Goal: Find specific page/section: Find specific page/section

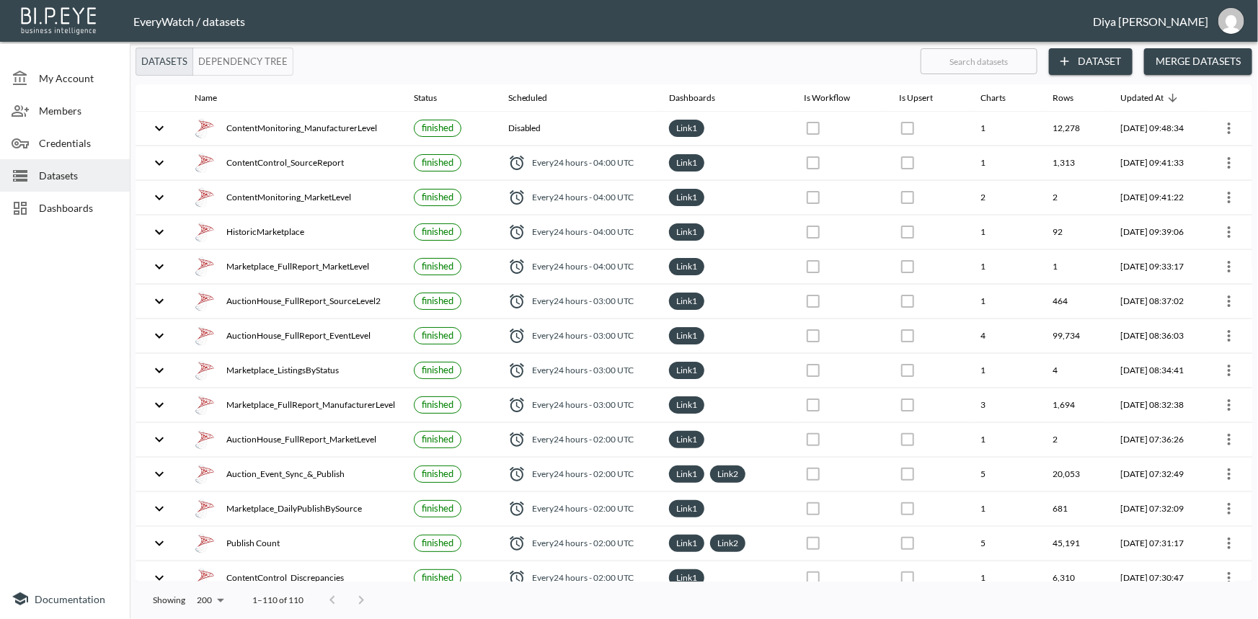
click at [76, 169] on span "Datasets" at bounding box center [78, 175] width 79 height 15
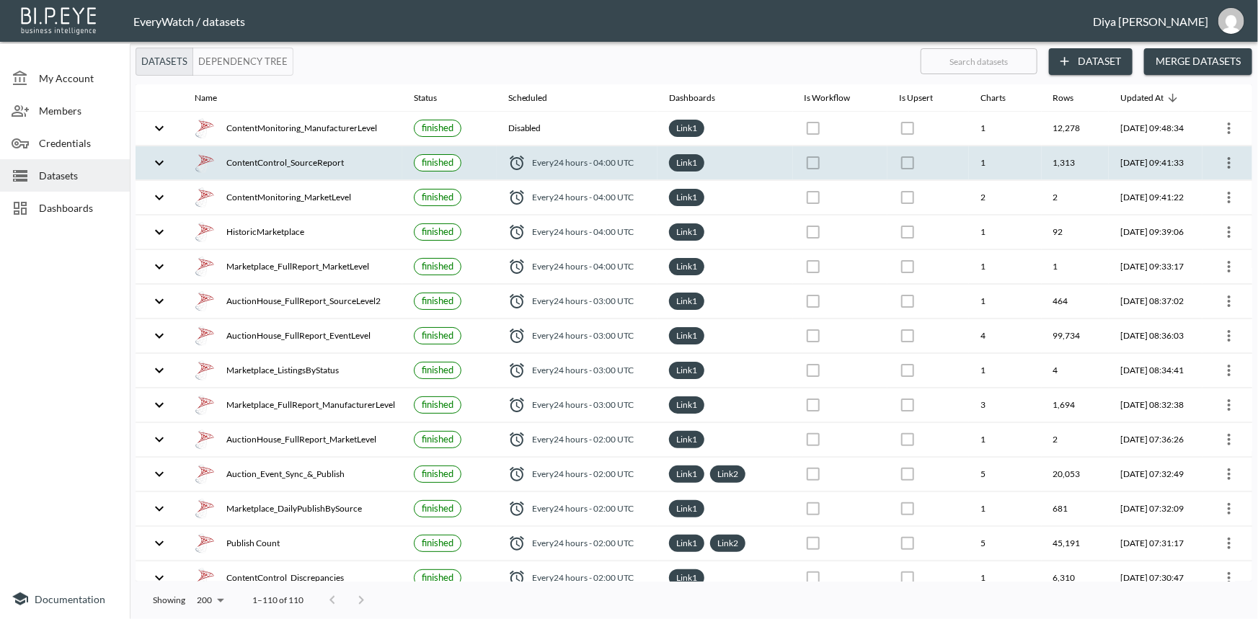
click at [160, 159] on icon "expand row" at bounding box center [159, 162] width 17 height 17
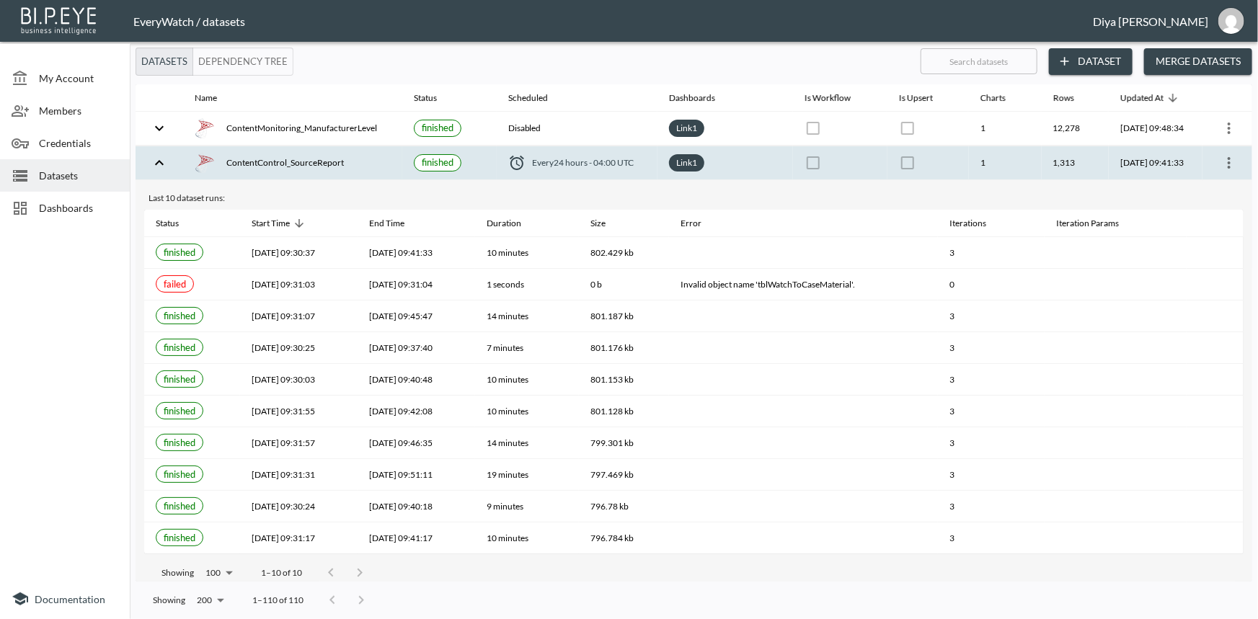
click at [160, 159] on icon "expand row" at bounding box center [159, 162] width 17 height 17
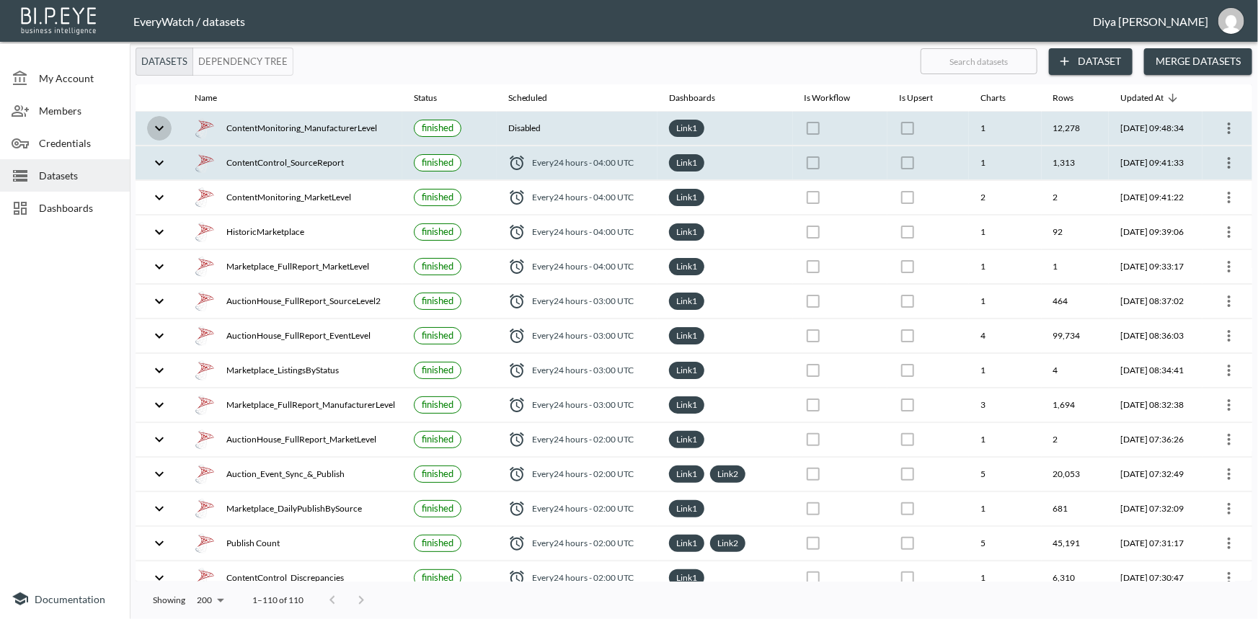
click at [165, 130] on icon "expand row" at bounding box center [159, 128] width 17 height 17
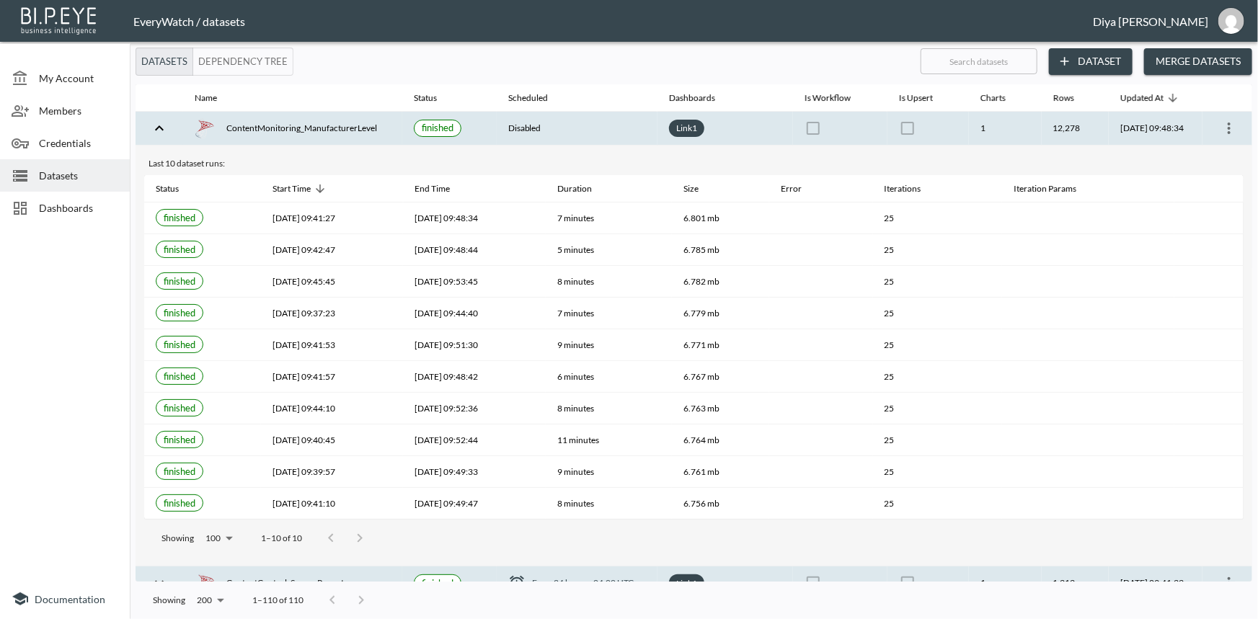
click at [165, 130] on icon "expand row" at bounding box center [159, 128] width 17 height 17
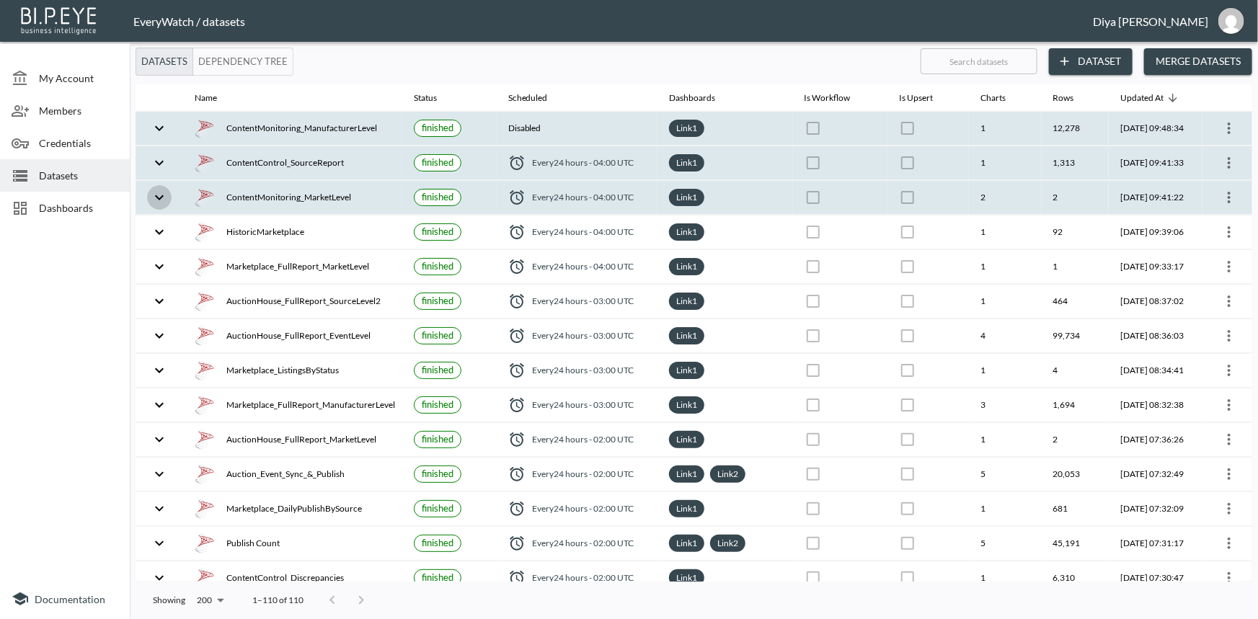
click at [162, 197] on icon "expand row" at bounding box center [159, 197] width 17 height 17
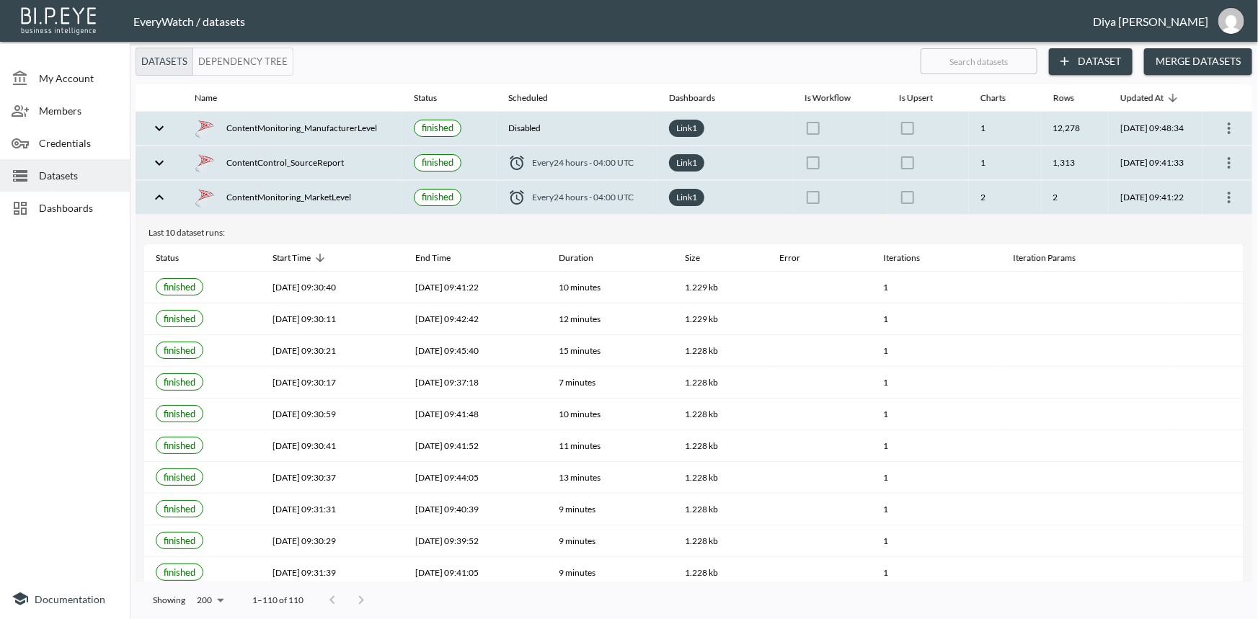
click at [162, 197] on icon "expand row" at bounding box center [159, 197] width 17 height 17
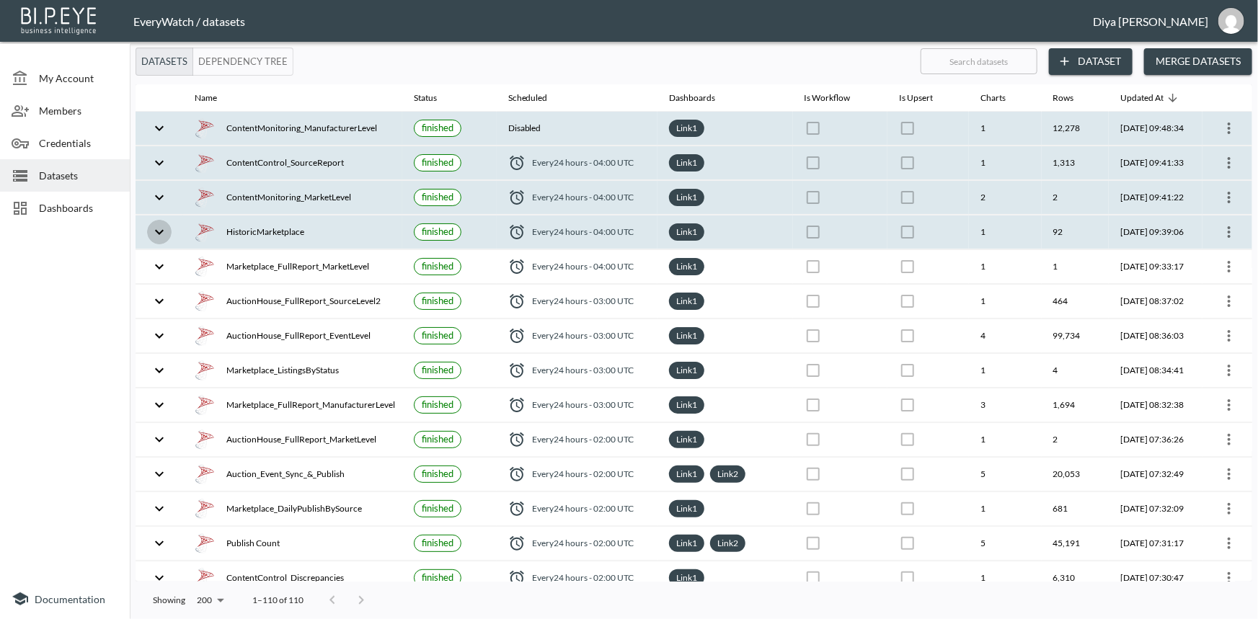
click at [162, 230] on icon "expand row" at bounding box center [159, 231] width 9 height 5
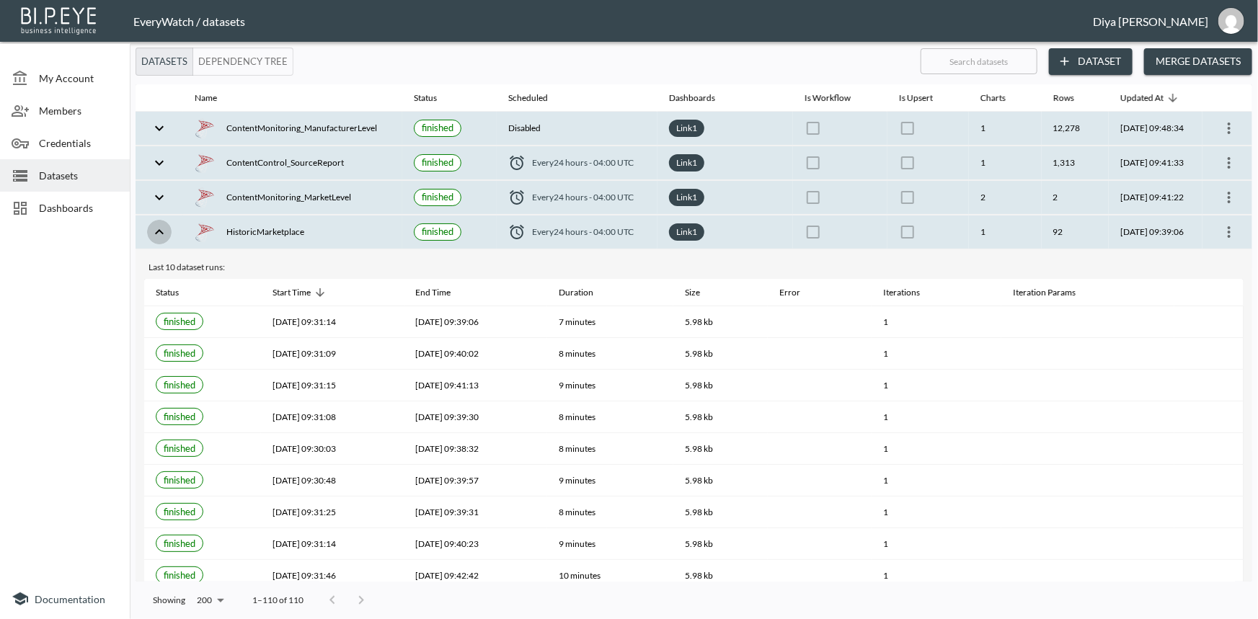
click at [162, 230] on icon "expand row" at bounding box center [159, 232] width 17 height 17
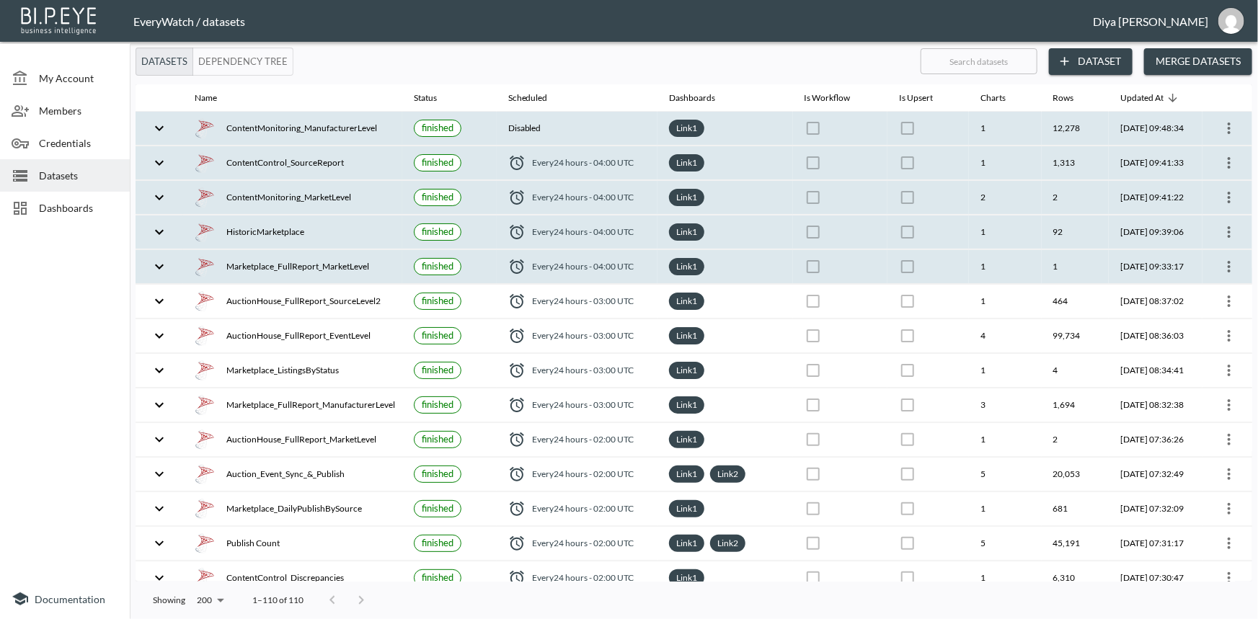
click at [162, 259] on icon "expand row" at bounding box center [159, 266] width 17 height 17
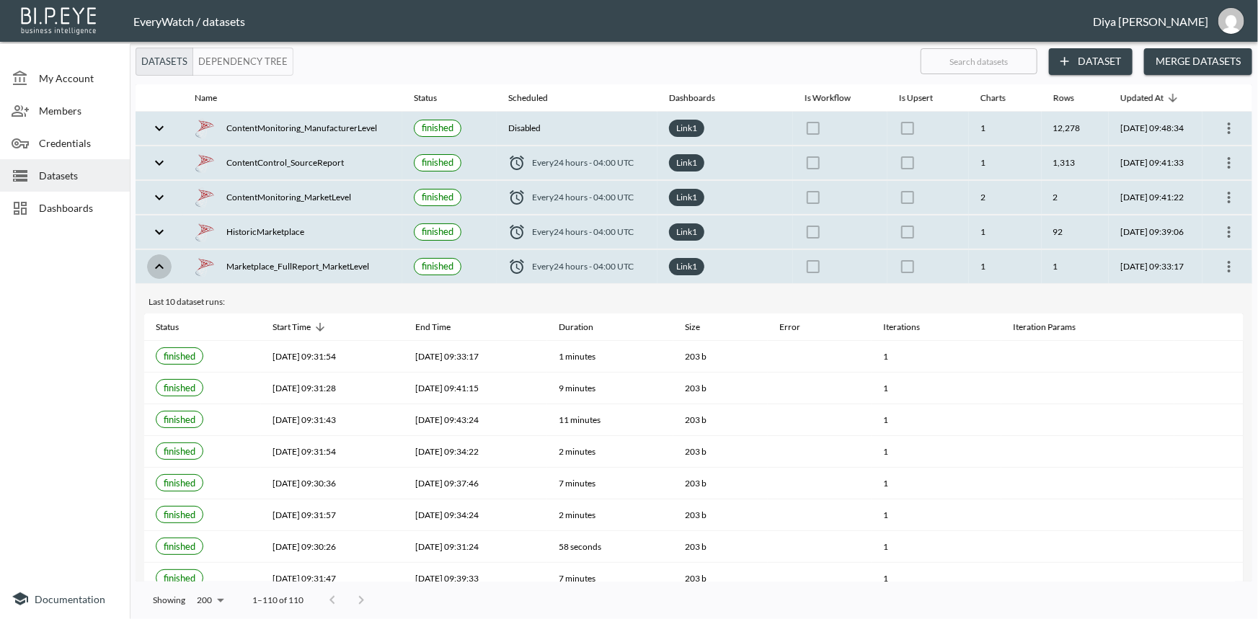
click at [162, 259] on icon "expand row" at bounding box center [159, 266] width 17 height 17
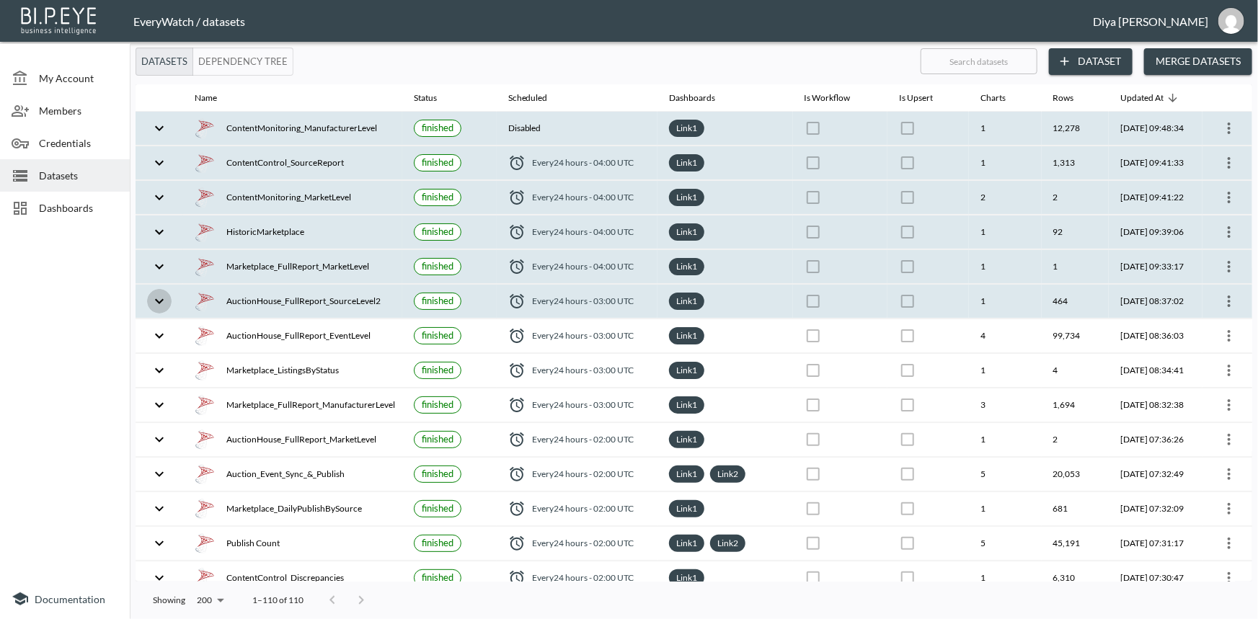
click at [166, 295] on icon "expand row" at bounding box center [159, 301] width 17 height 17
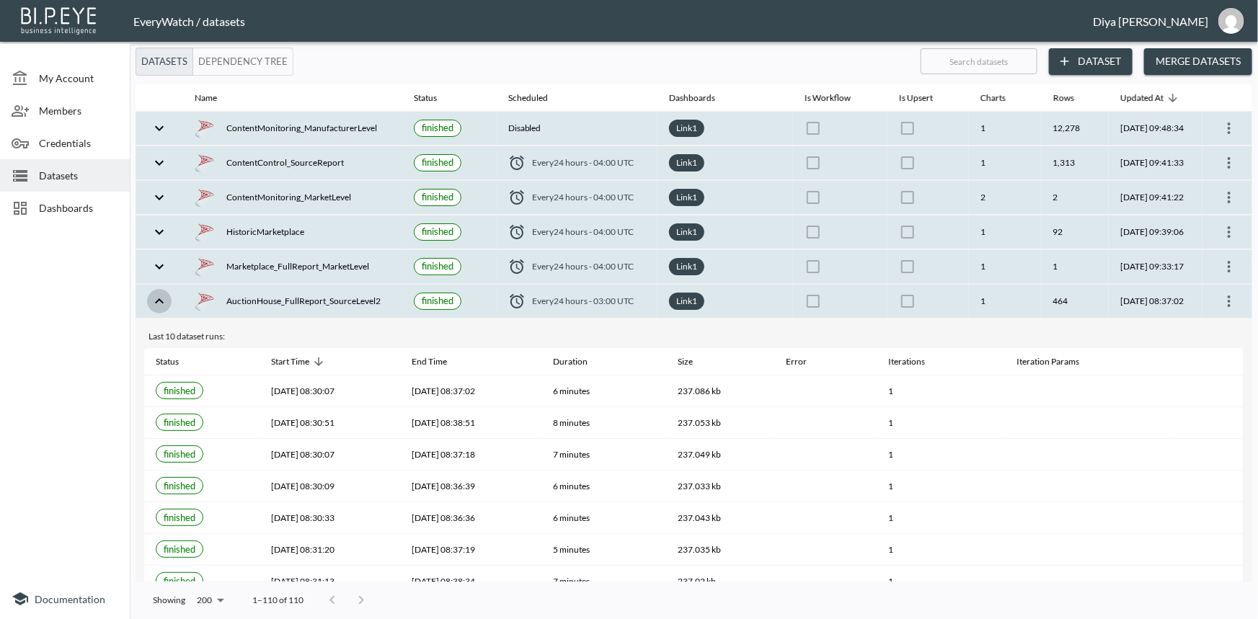
click at [166, 295] on icon "expand row" at bounding box center [159, 301] width 17 height 17
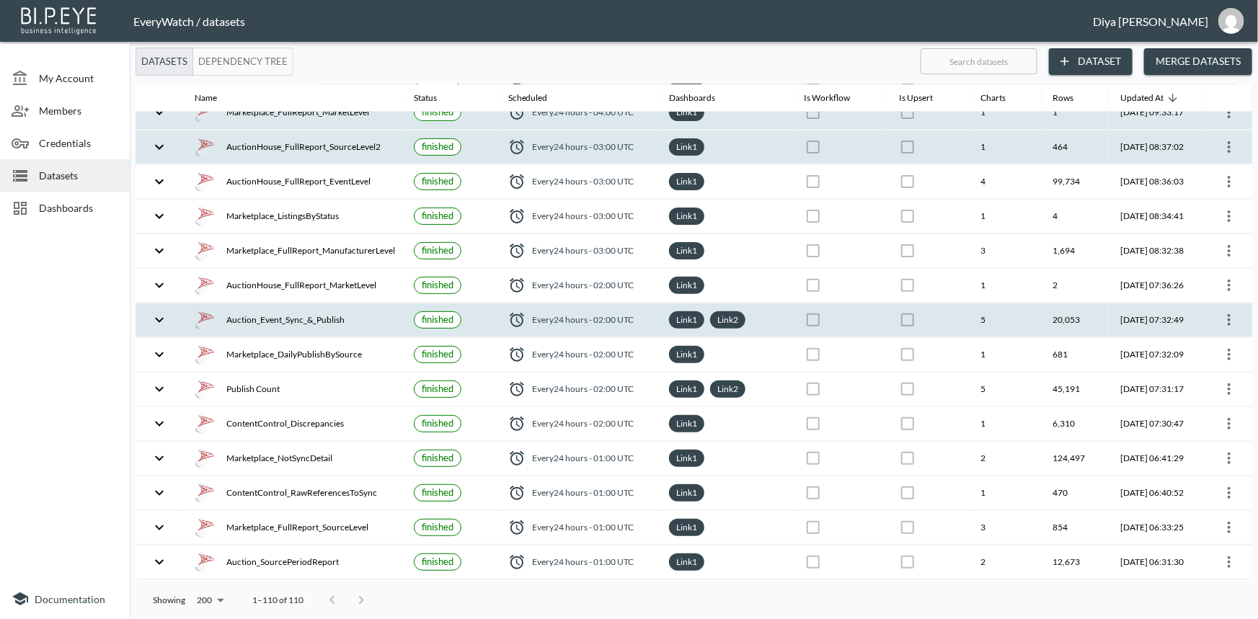
scroll to position [196, 0]
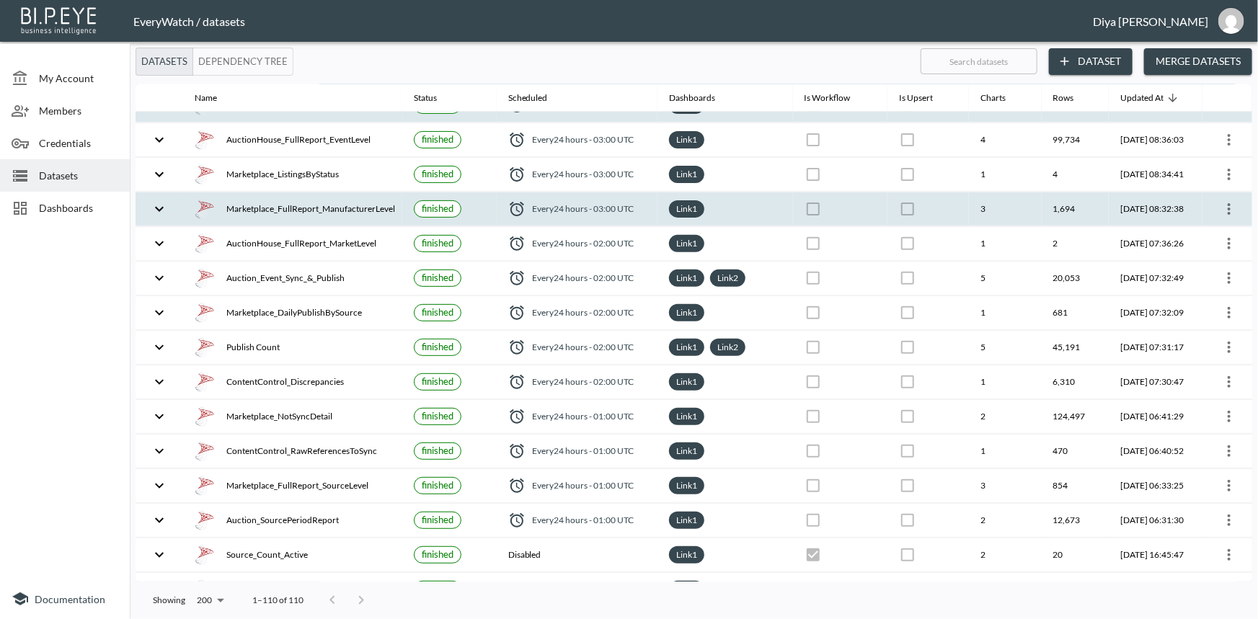
click at [164, 207] on icon "expand row" at bounding box center [159, 208] width 17 height 17
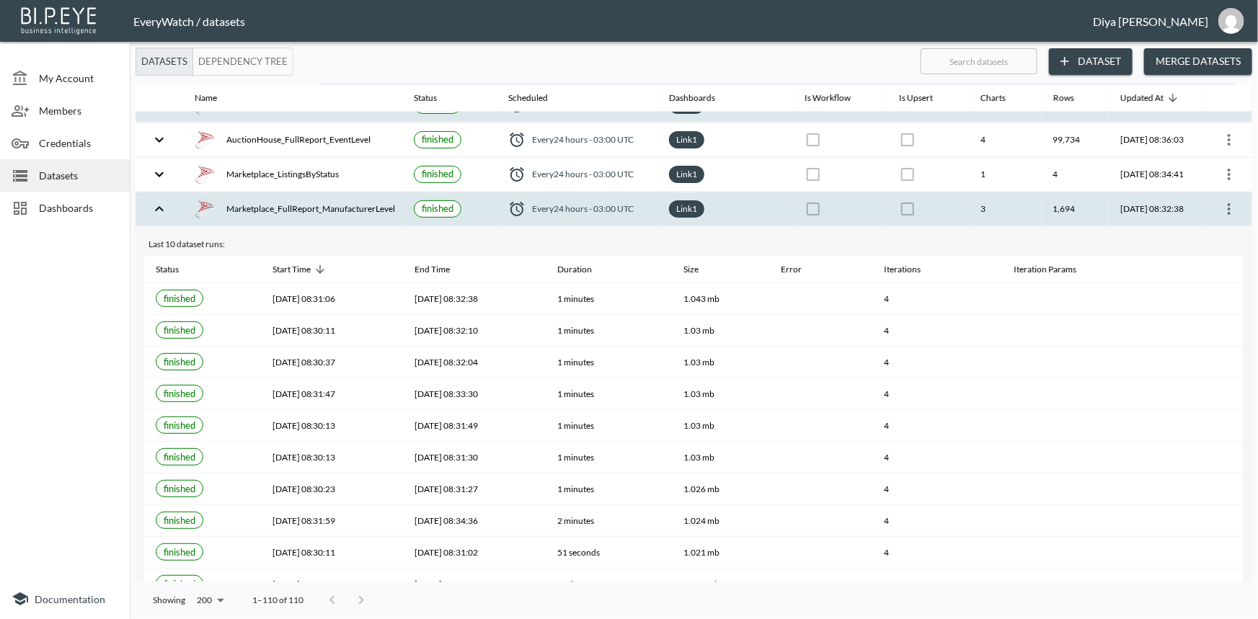
click at [164, 207] on icon "expand row" at bounding box center [159, 208] width 17 height 17
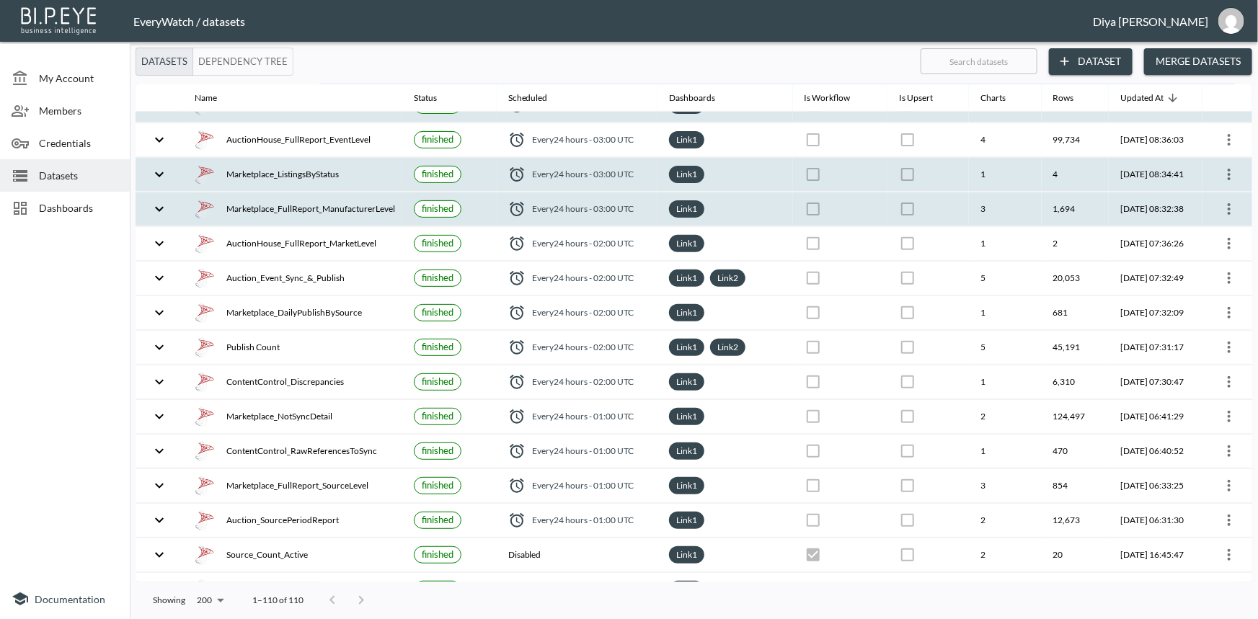
click at [162, 182] on button "expand row" at bounding box center [159, 174] width 25 height 25
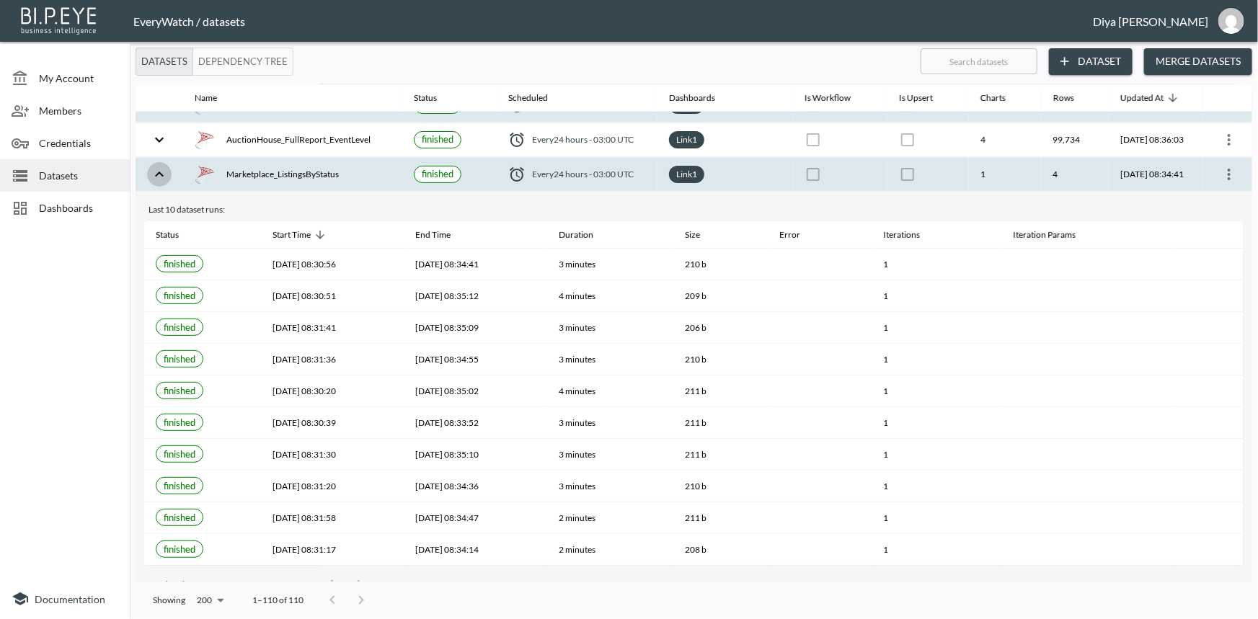
click at [162, 182] on button "expand row" at bounding box center [159, 174] width 25 height 25
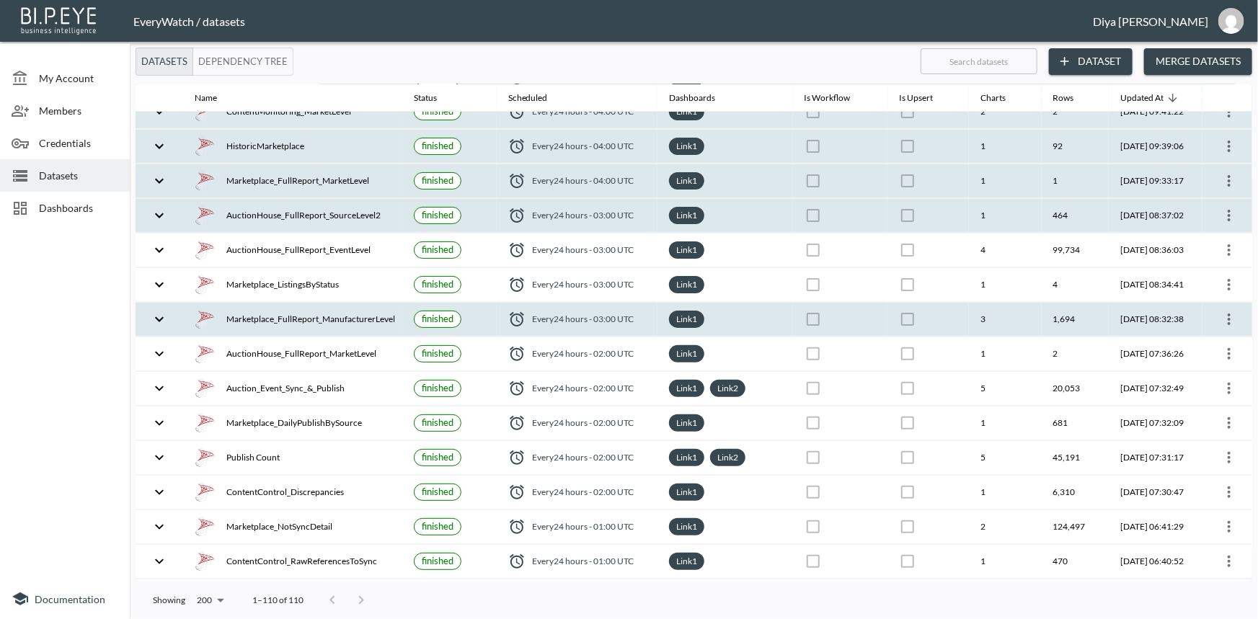
scroll to position [65, 0]
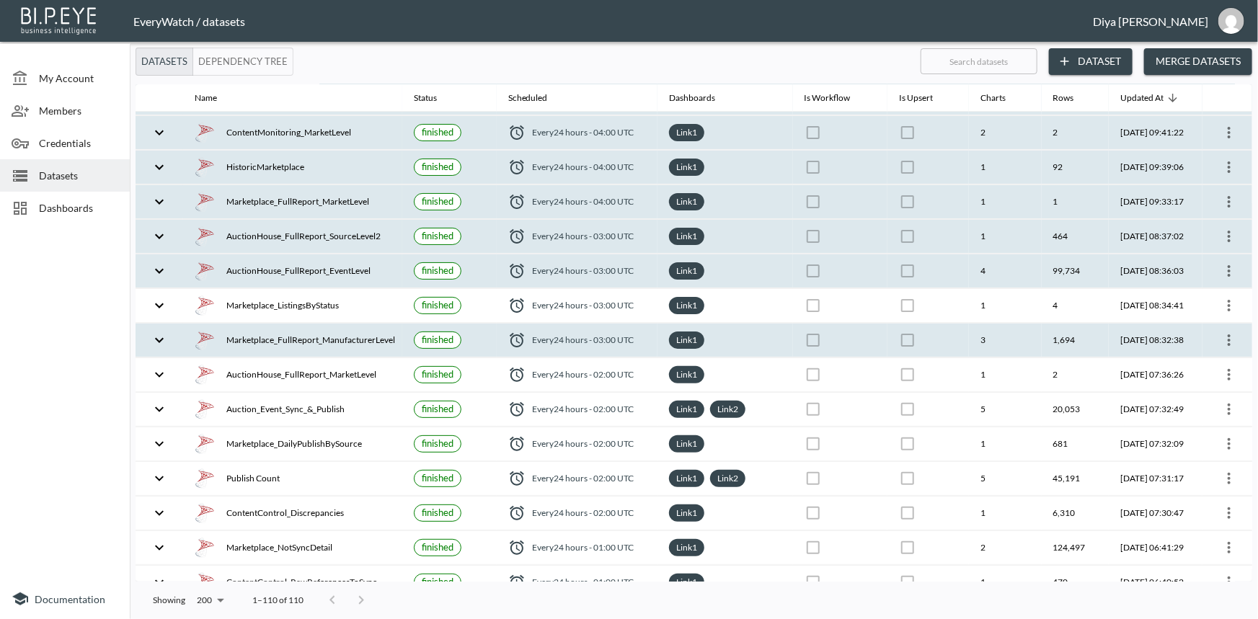
click at [162, 263] on icon "expand row" at bounding box center [159, 271] width 17 height 17
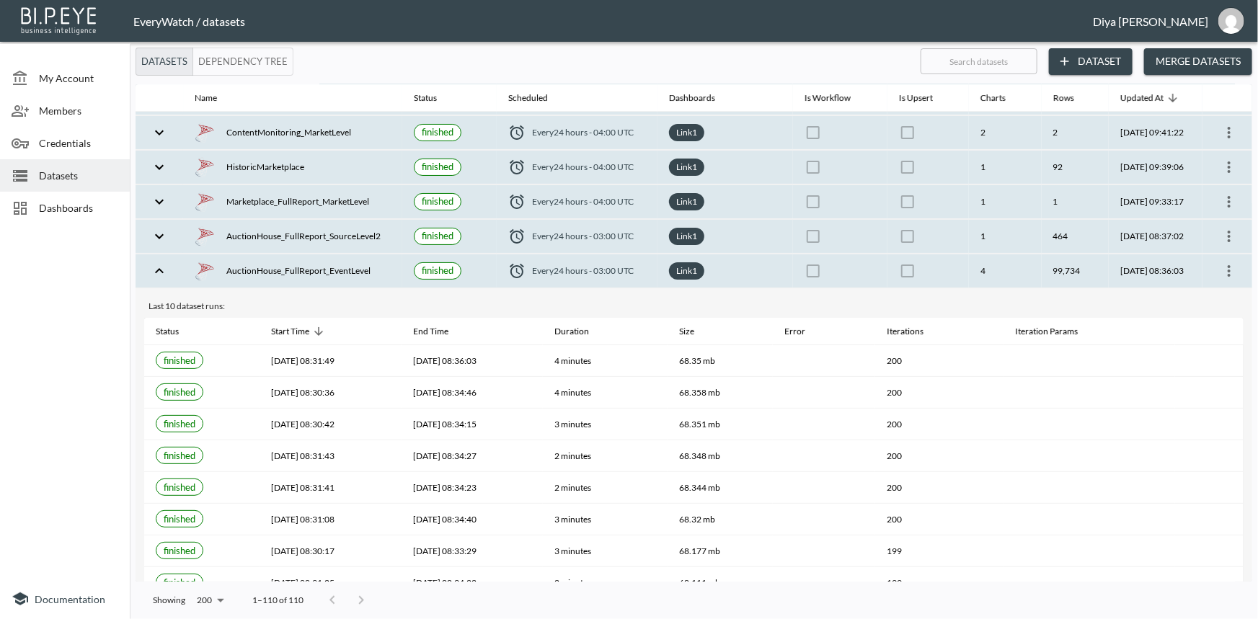
click at [162, 263] on icon "expand row" at bounding box center [159, 271] width 17 height 17
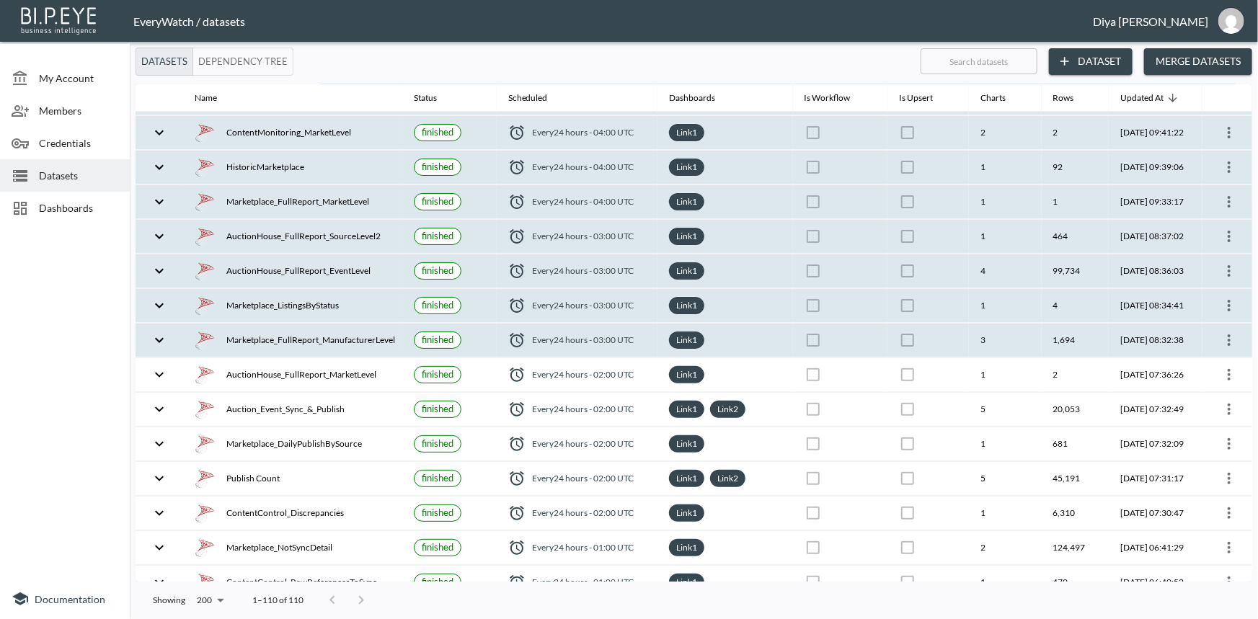
scroll to position [131, 0]
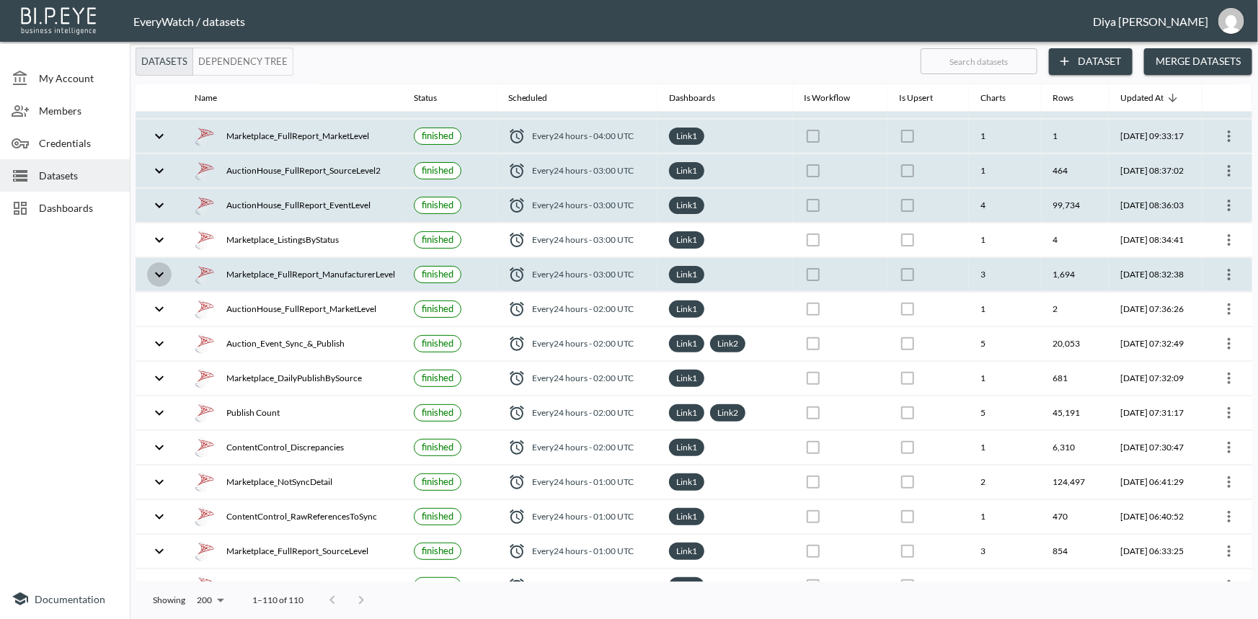
click at [156, 283] on button "expand row" at bounding box center [159, 275] width 25 height 25
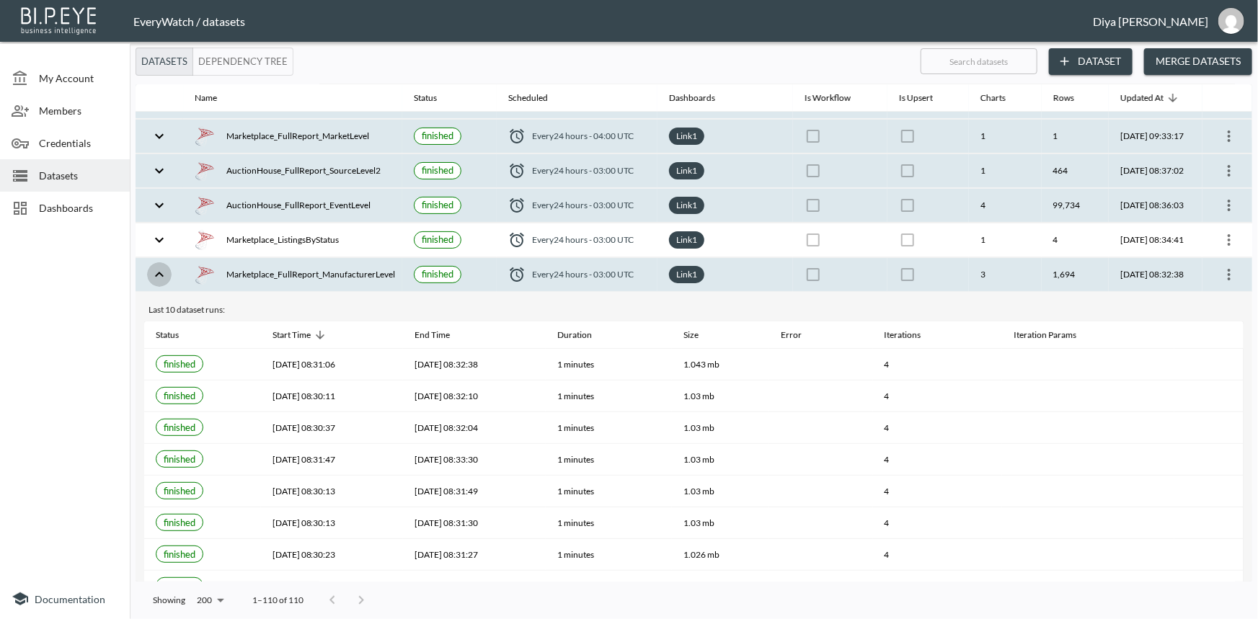
click at [156, 283] on button "expand row" at bounding box center [159, 275] width 25 height 25
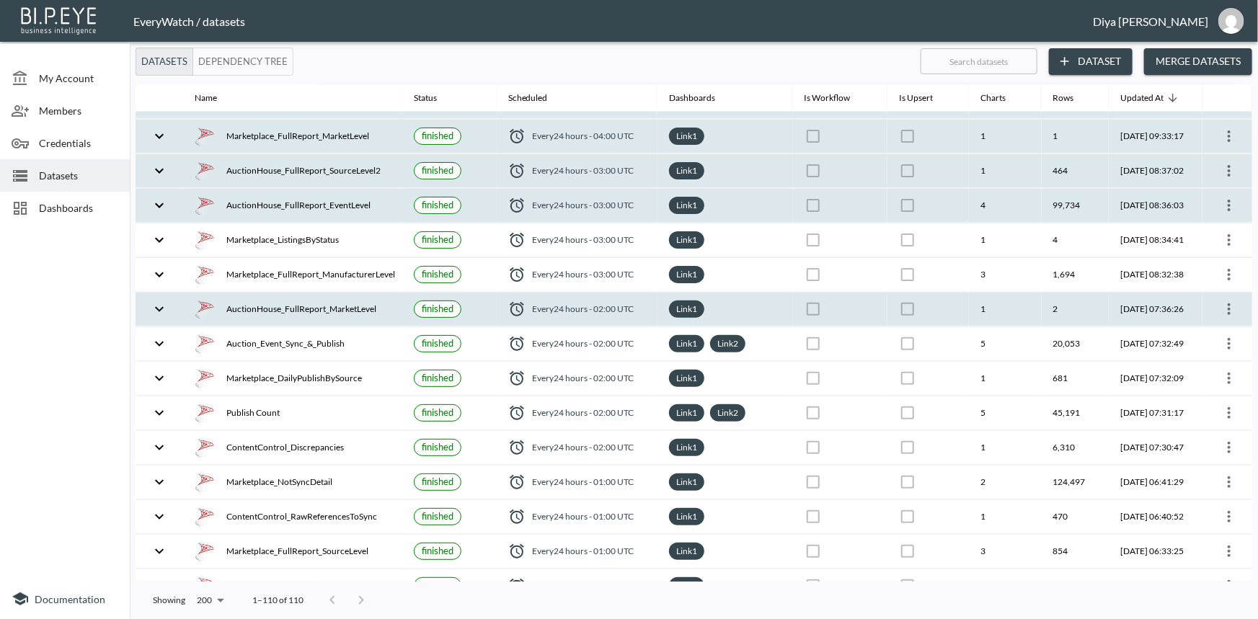
click at [154, 309] on icon "expand row" at bounding box center [159, 309] width 17 height 17
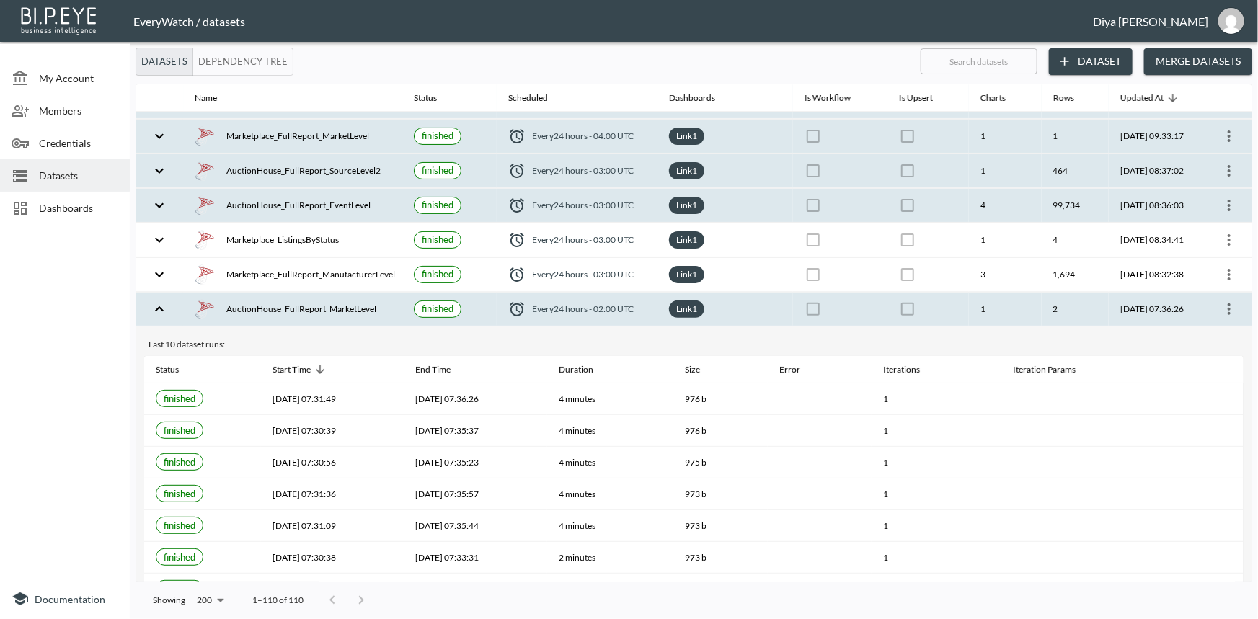
click at [154, 309] on icon "expand row" at bounding box center [159, 309] width 17 height 17
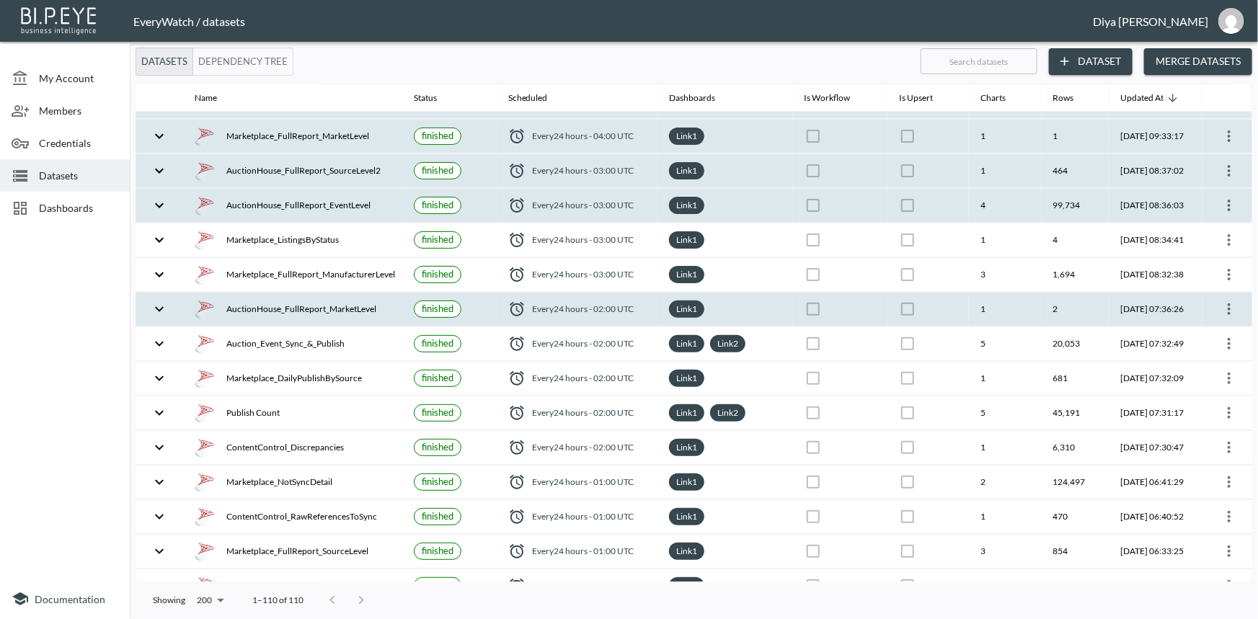
scroll to position [196, 0]
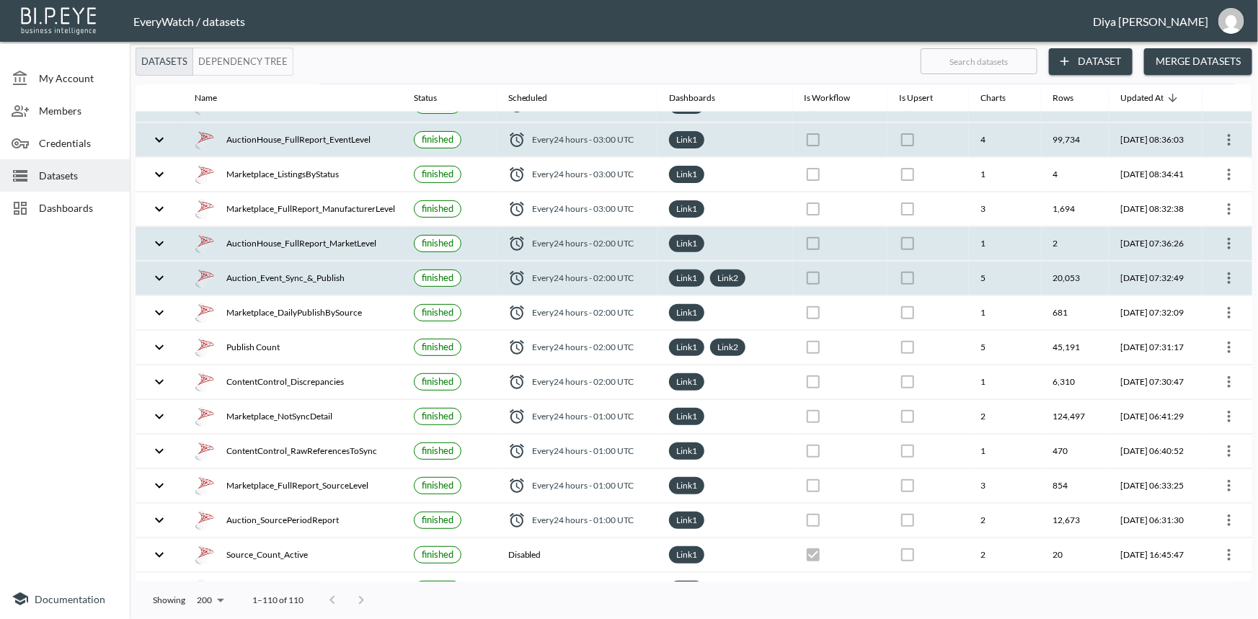
click at [155, 281] on icon "expand row" at bounding box center [159, 278] width 17 height 17
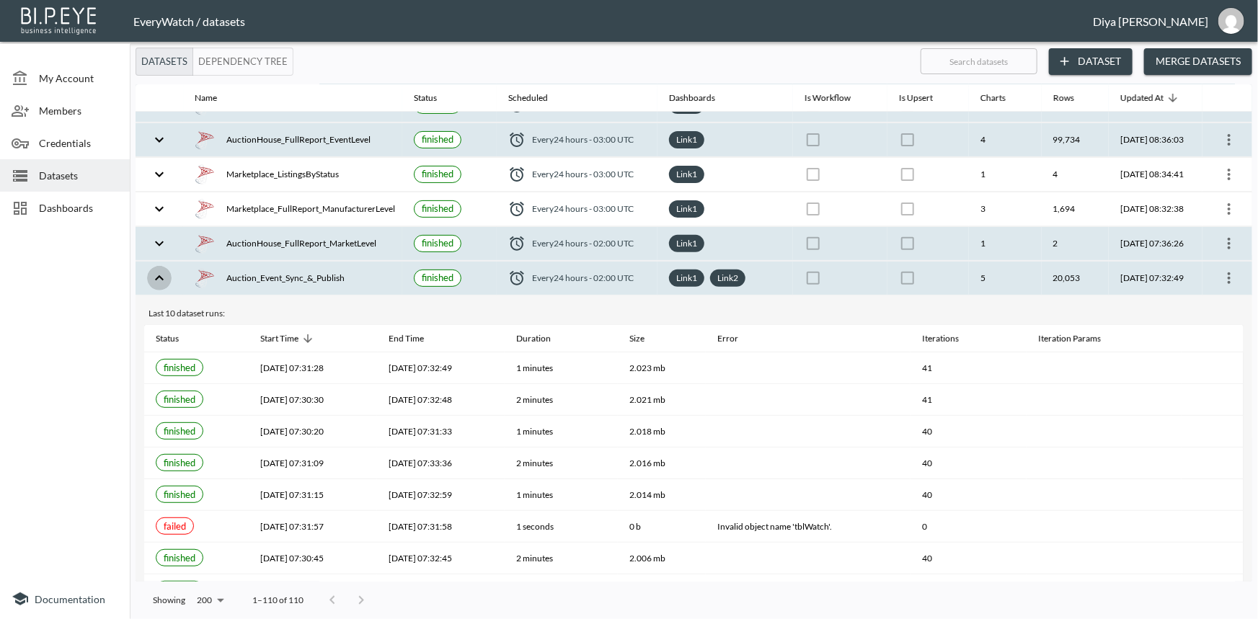
click at [155, 281] on icon "expand row" at bounding box center [159, 278] width 17 height 17
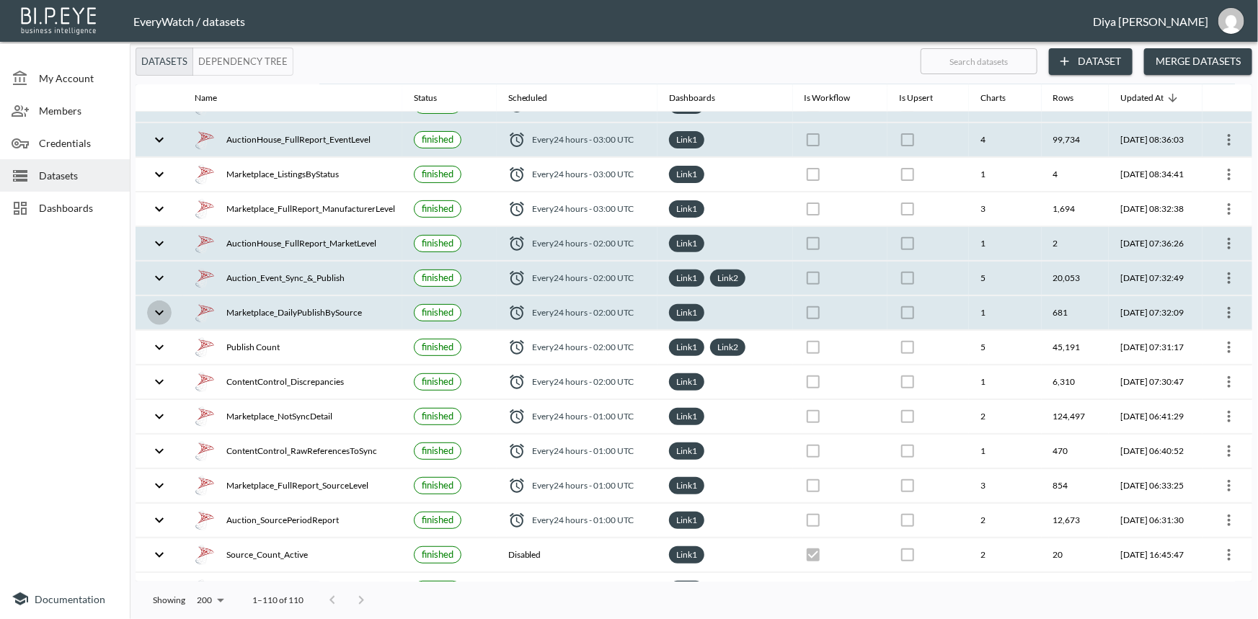
click at [156, 307] on icon "expand row" at bounding box center [159, 312] width 17 height 17
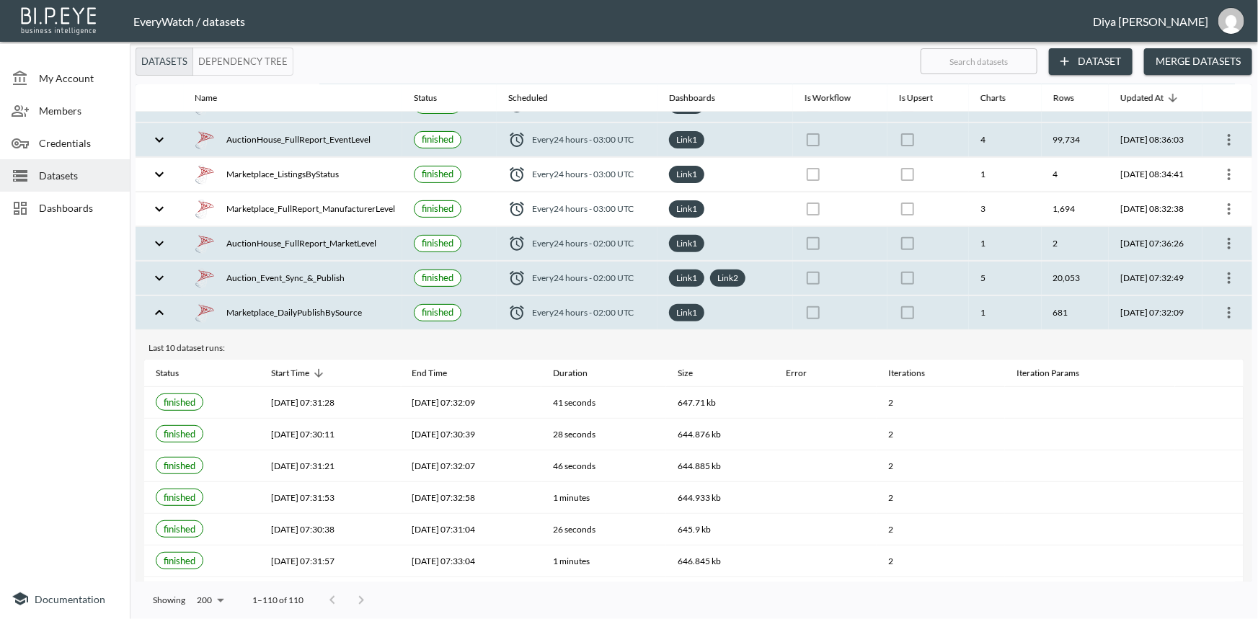
click at [156, 307] on icon "expand row" at bounding box center [159, 312] width 17 height 17
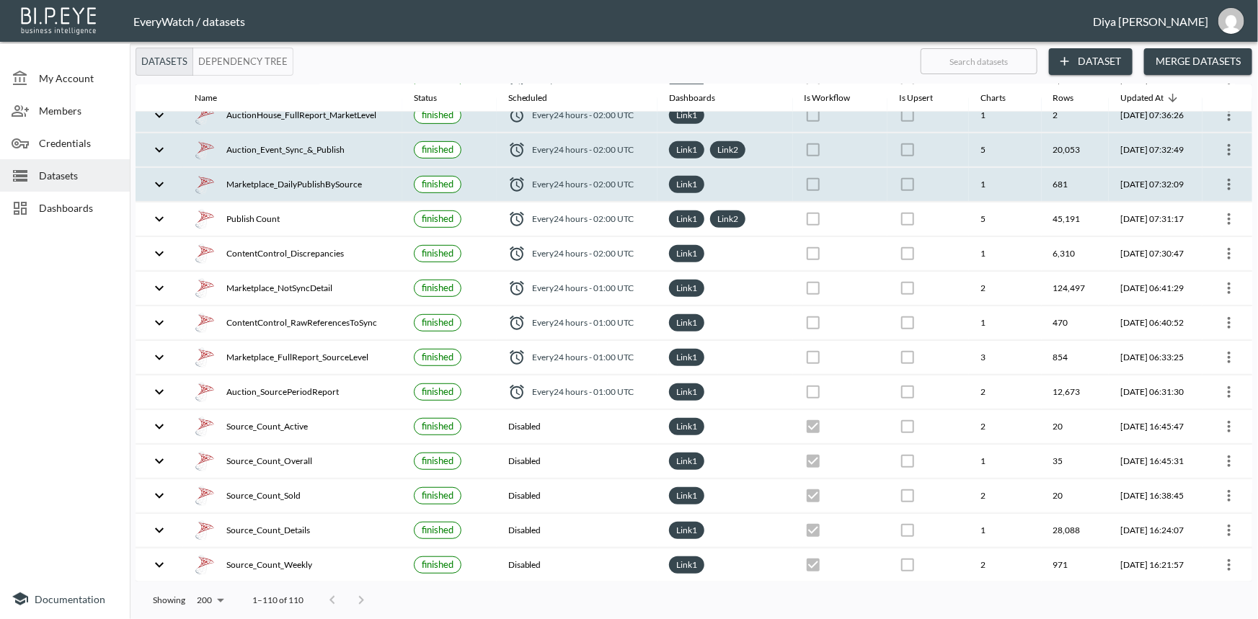
scroll to position [327, 0]
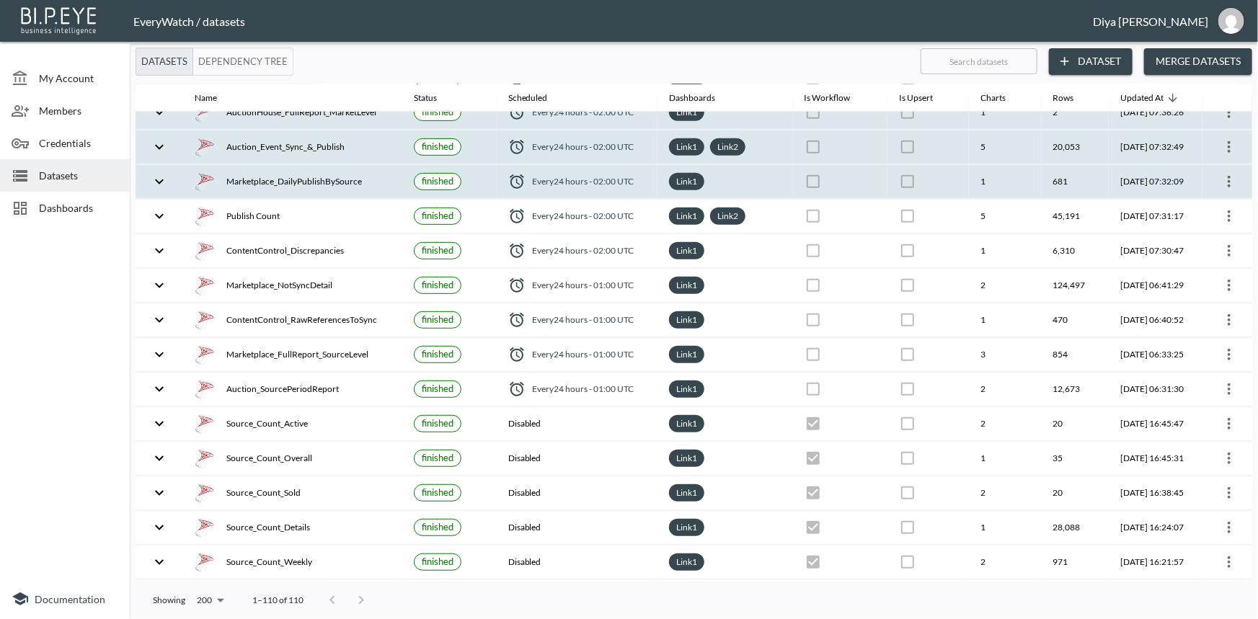
click at [156, 308] on button "expand row" at bounding box center [159, 320] width 25 height 25
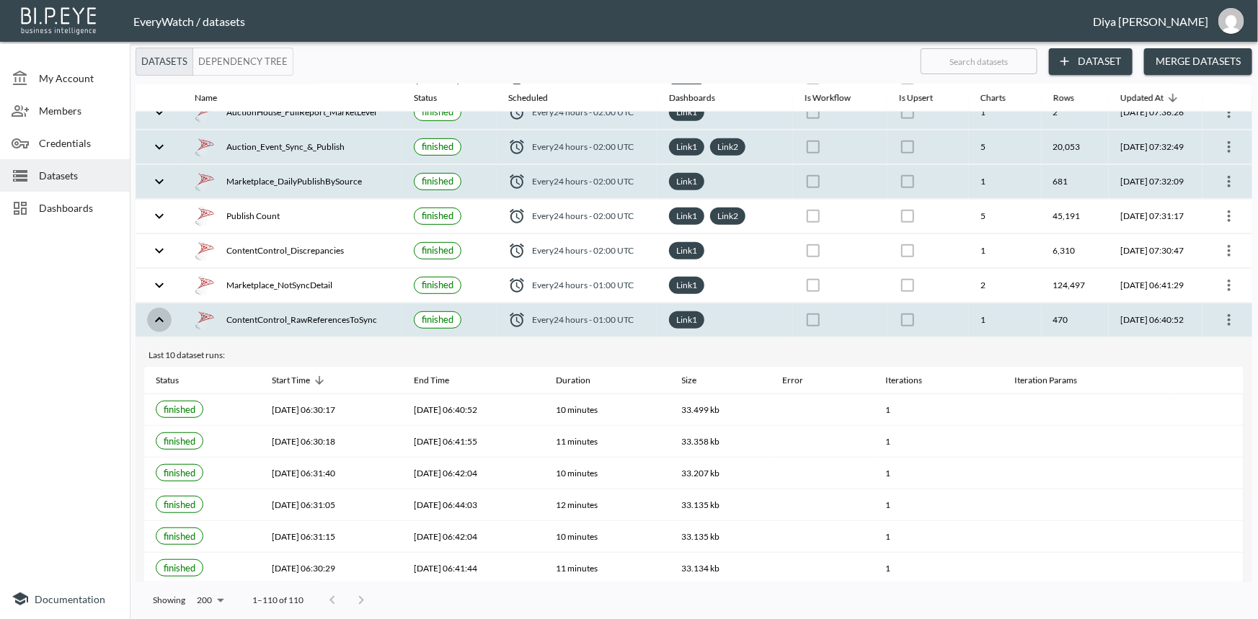
click at [156, 312] on icon "expand row" at bounding box center [159, 320] width 17 height 17
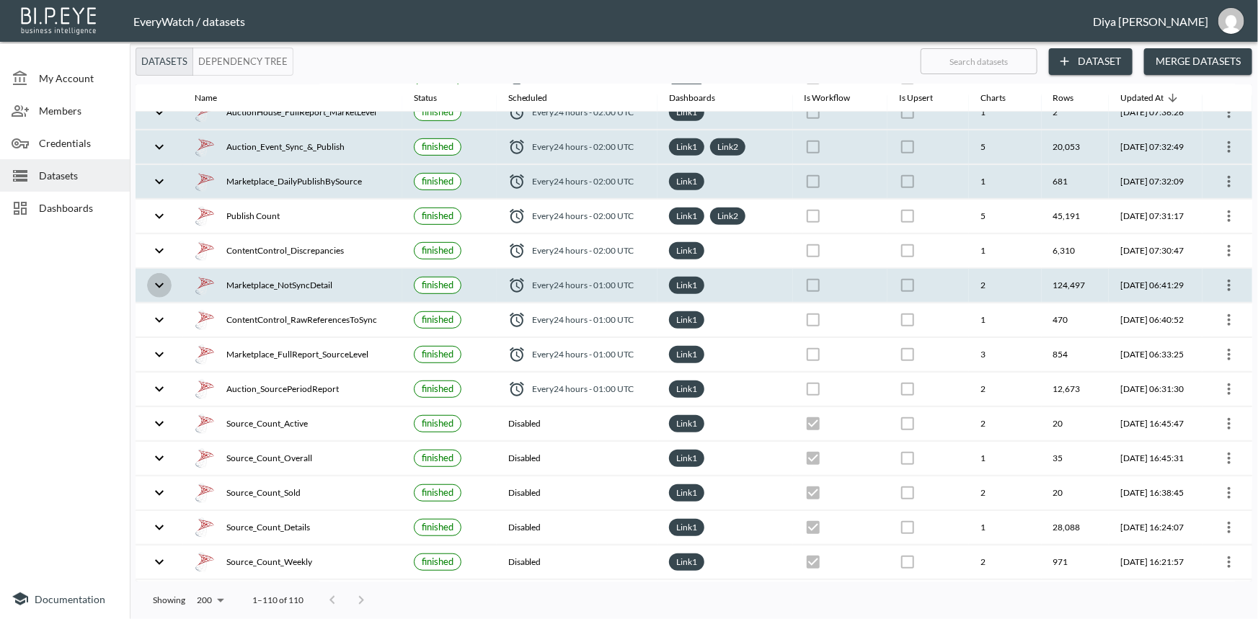
click at [158, 277] on icon "expand row" at bounding box center [159, 285] width 17 height 17
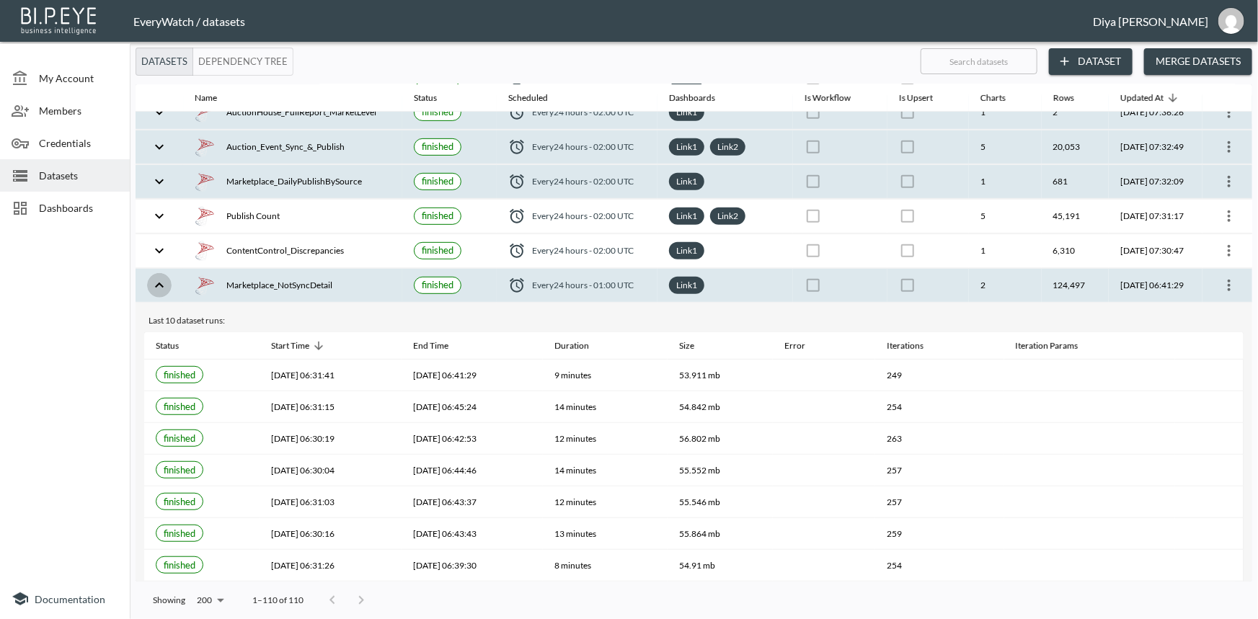
click at [158, 277] on icon "expand row" at bounding box center [159, 285] width 17 height 17
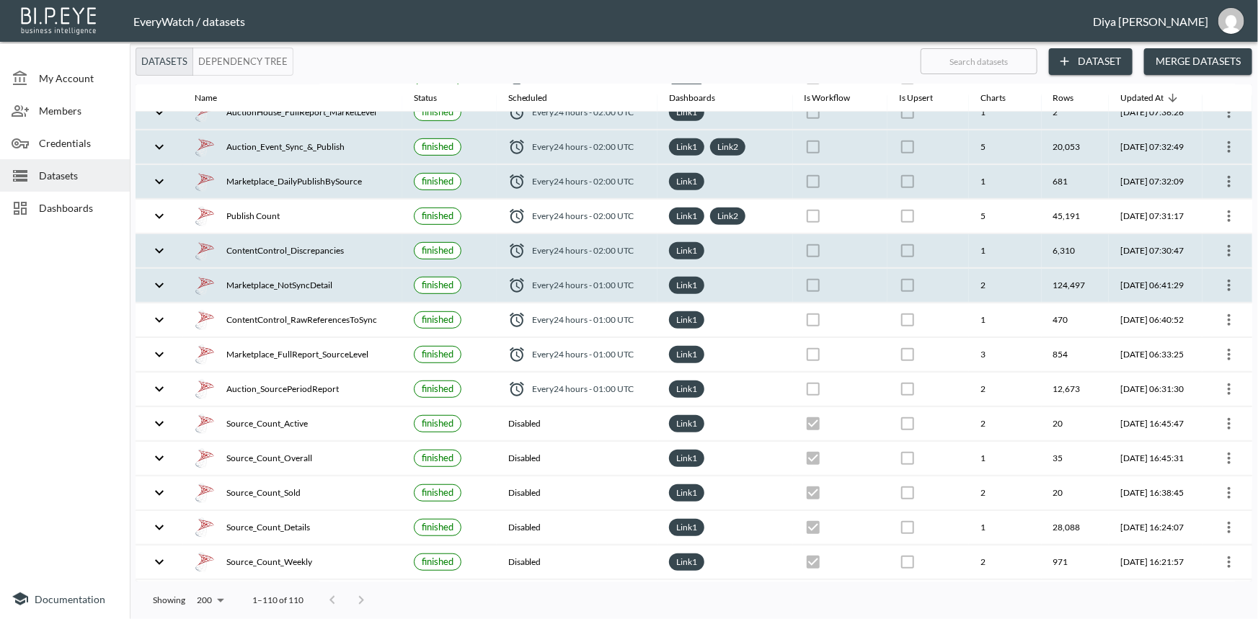
click at [158, 254] on icon "expand row" at bounding box center [159, 250] width 17 height 17
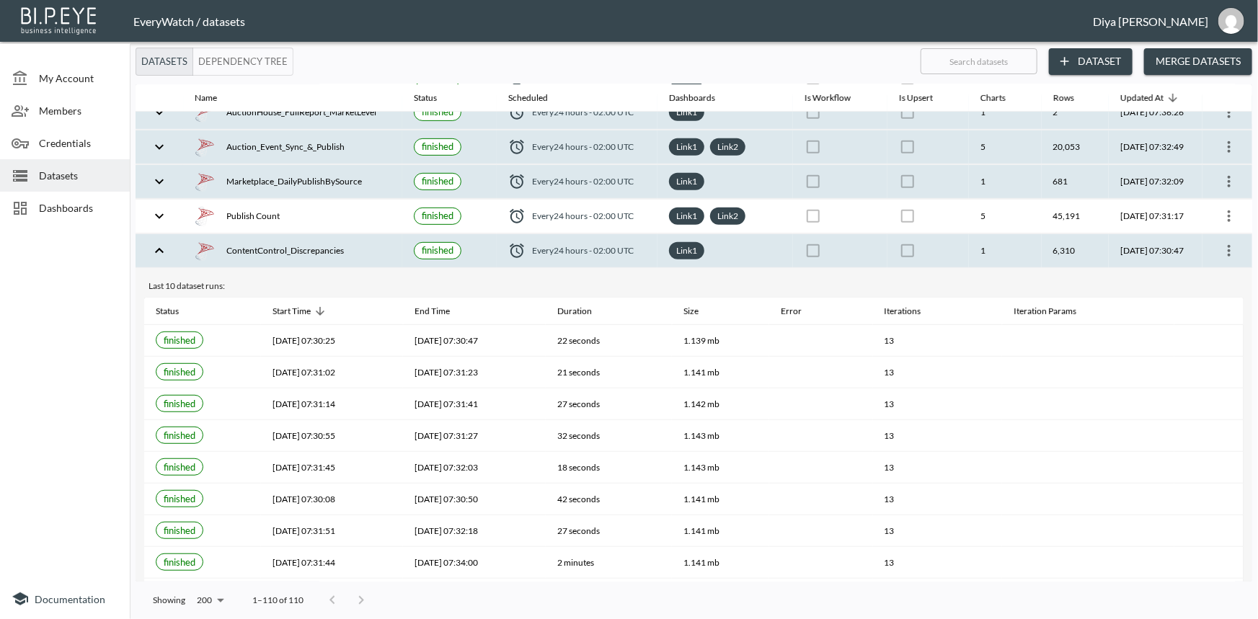
click at [158, 254] on icon "expand row" at bounding box center [159, 250] width 17 height 17
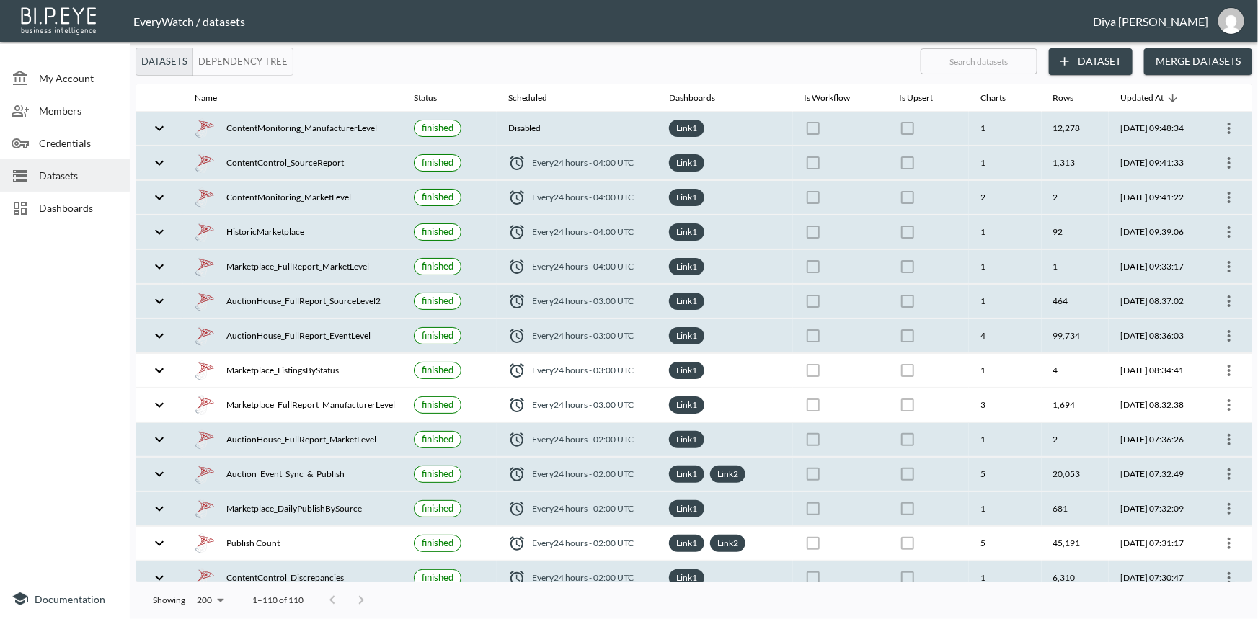
scroll to position [0, 0]
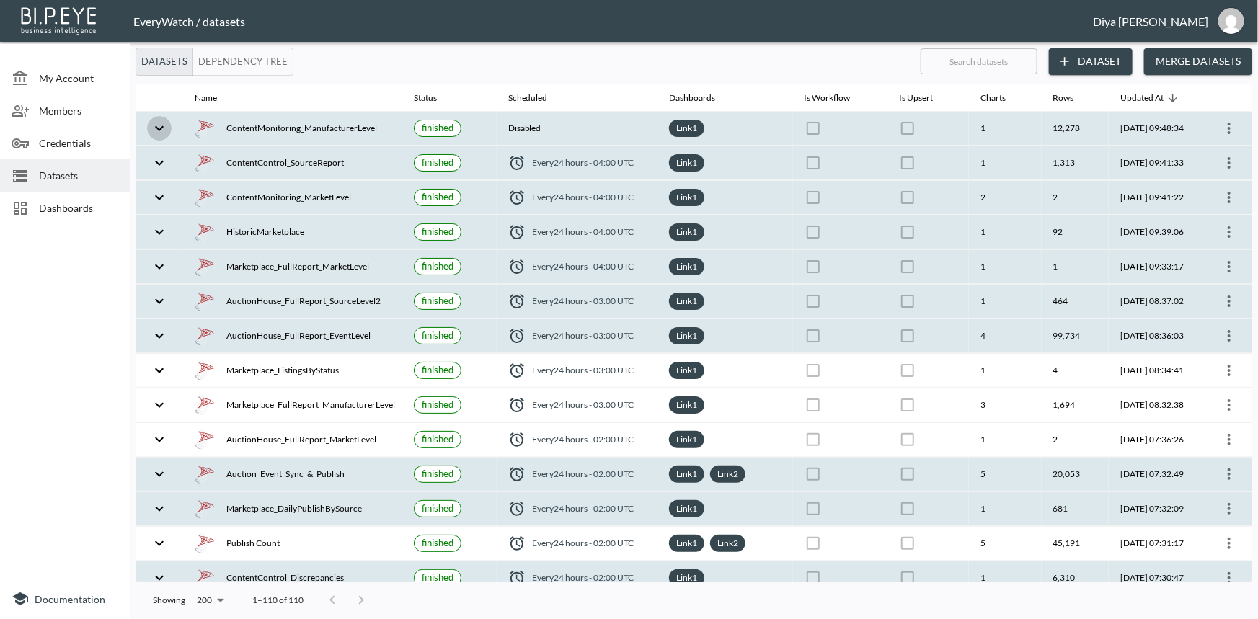
click at [151, 131] on icon "expand row" at bounding box center [159, 128] width 17 height 17
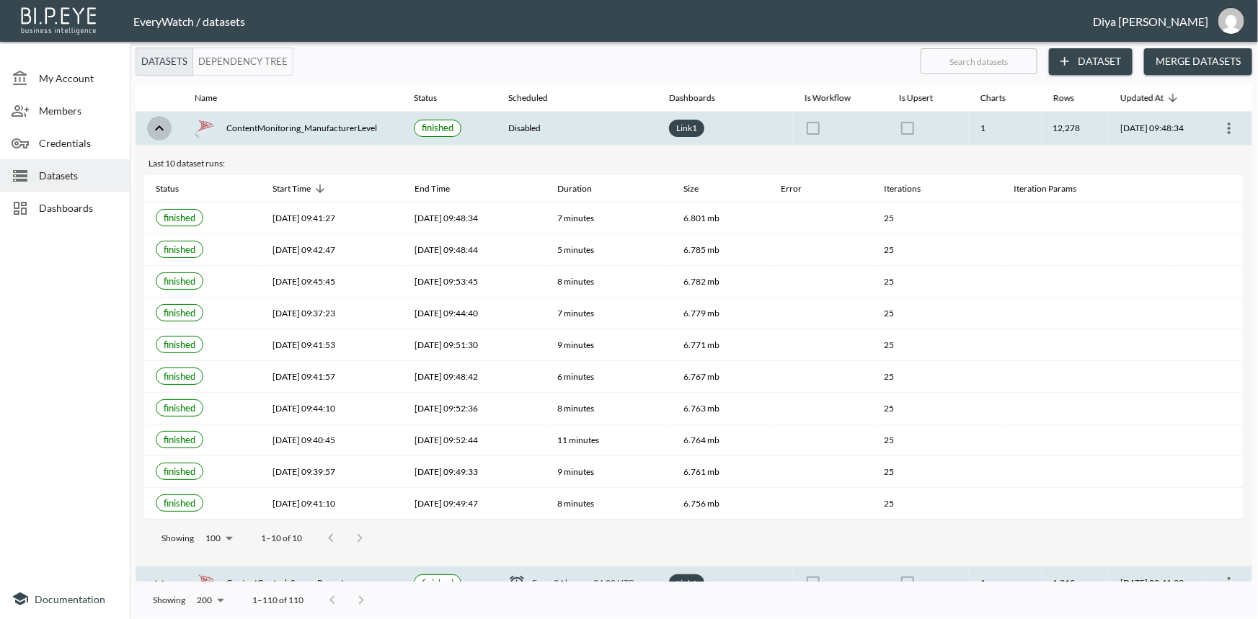
click at [158, 129] on icon "expand row" at bounding box center [159, 128] width 17 height 17
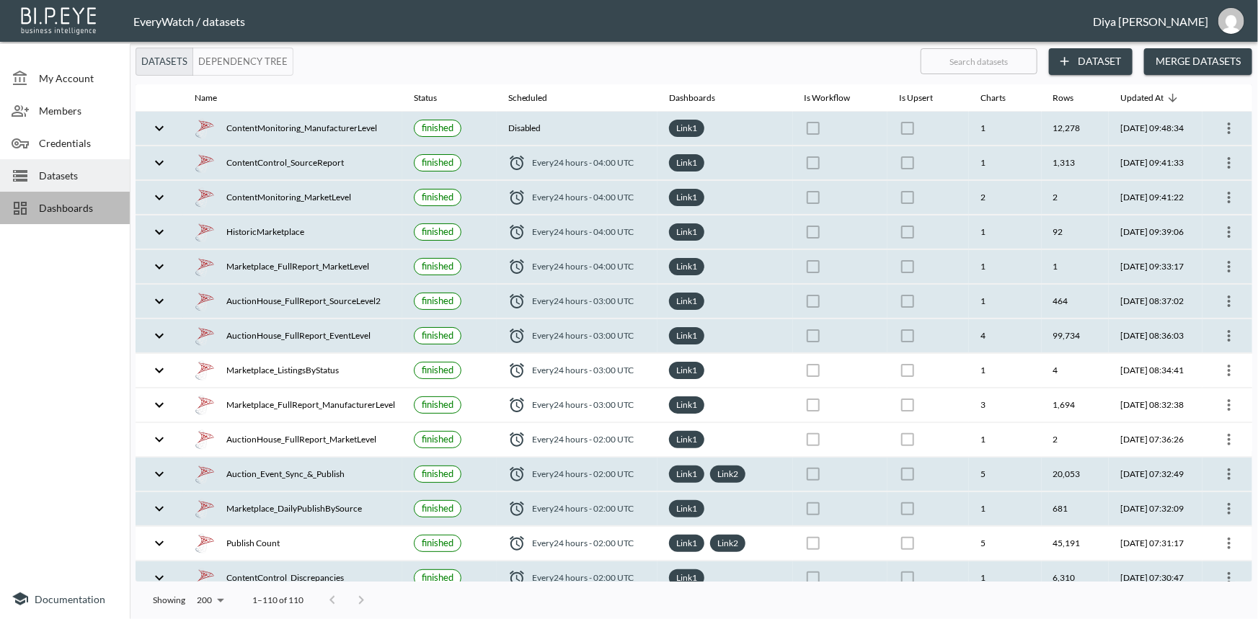
click at [66, 203] on span "Dashboards" at bounding box center [78, 207] width 79 height 15
